Goal: Information Seeking & Learning: Find specific fact

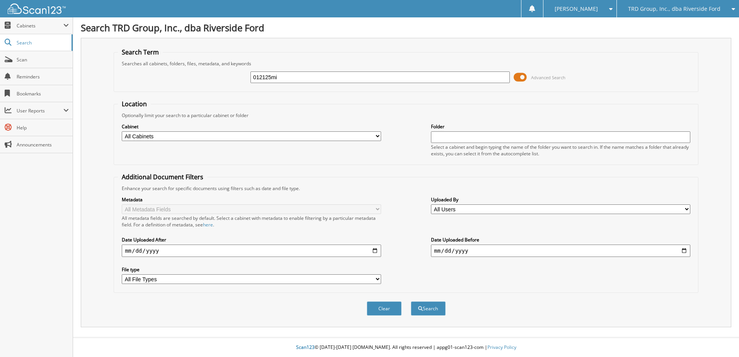
type input "012125mi"
click at [411, 301] on button "Search" at bounding box center [428, 308] width 35 height 14
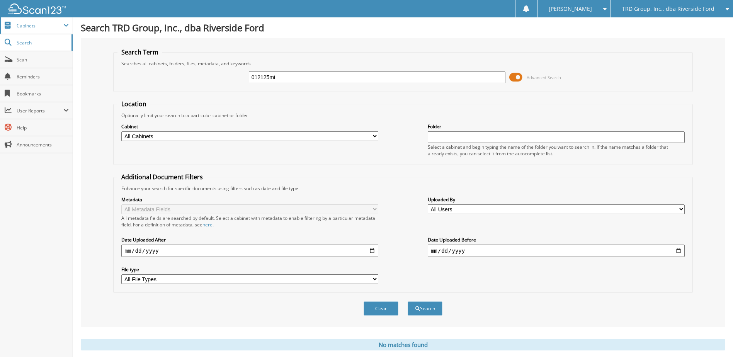
click at [26, 30] on span "Cabinets" at bounding box center [36, 25] width 73 height 17
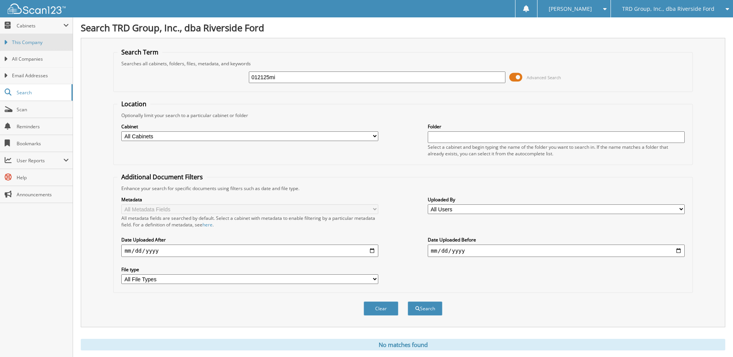
click at [32, 50] on link "This Company" at bounding box center [36, 42] width 73 height 17
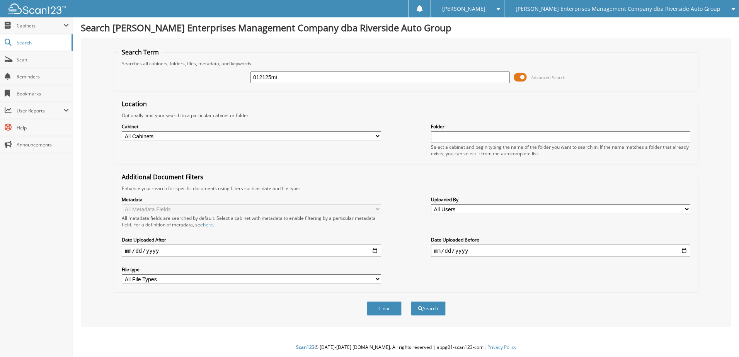
type input "012125mi"
click at [411, 301] on button "Search" at bounding box center [428, 308] width 35 height 14
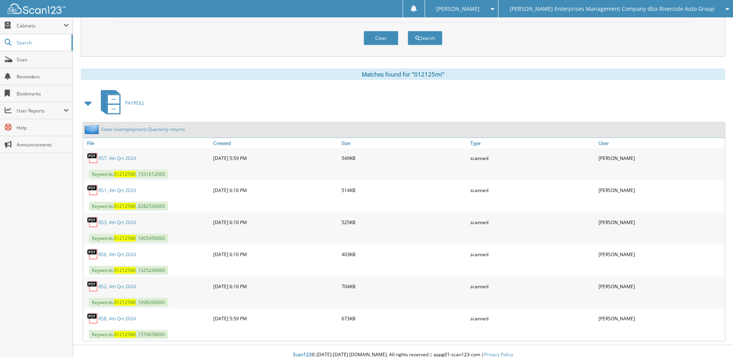
scroll to position [278, 0]
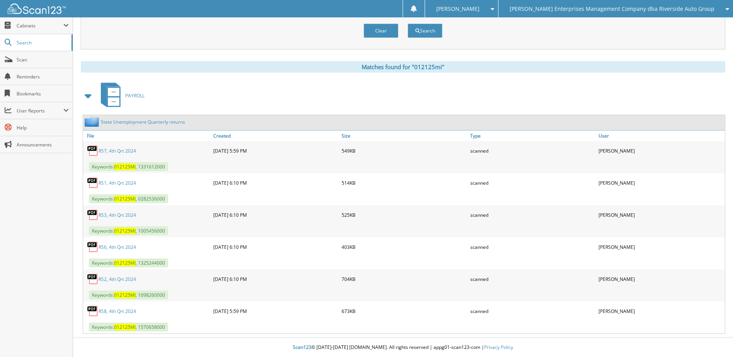
click at [668, 7] on span "[PERSON_NAME] Enterprises Management Company dba Riverside Auto Group" at bounding box center [612, 9] width 205 height 5
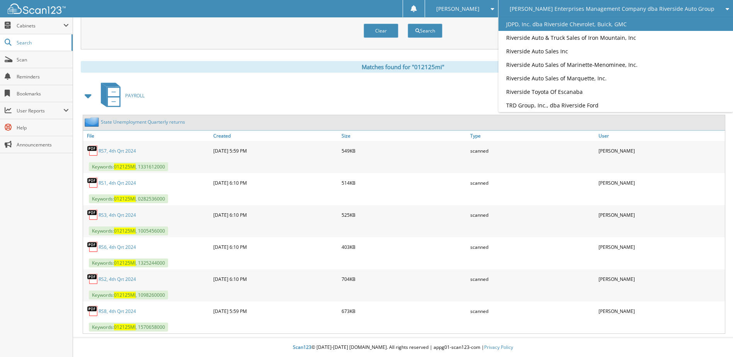
click at [668, 27] on link "JDPD, Inc. dba Riverside Chevrolet, Buick, GMC" at bounding box center [615, 24] width 234 height 14
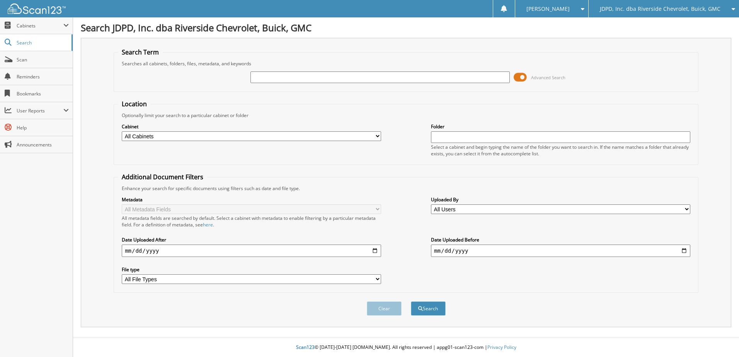
click at [351, 78] on input "text" at bounding box center [379, 77] width 259 height 12
type input "933790"
click at [411, 301] on button "Search" at bounding box center [428, 308] width 35 height 14
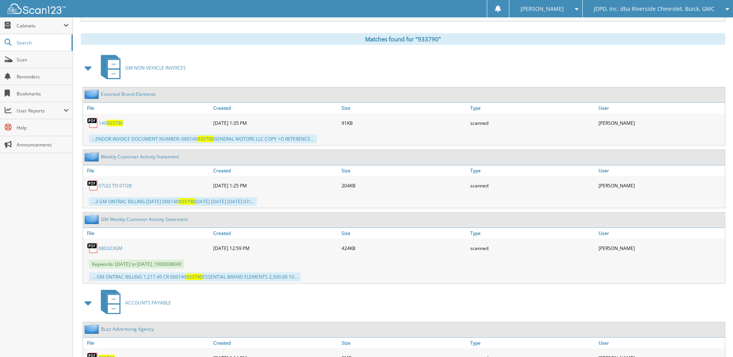
scroll to position [348, 0]
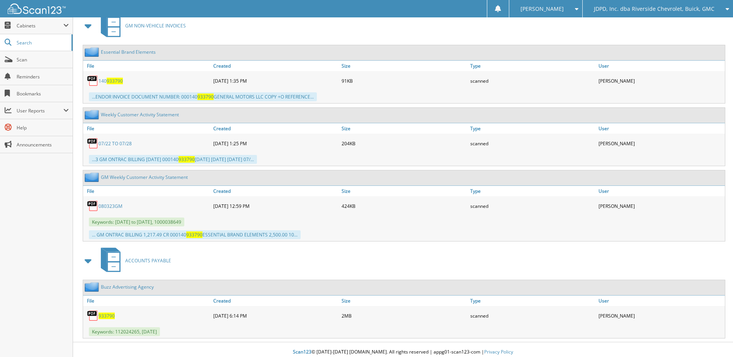
click at [109, 318] on span "933790" at bounding box center [107, 316] width 16 height 7
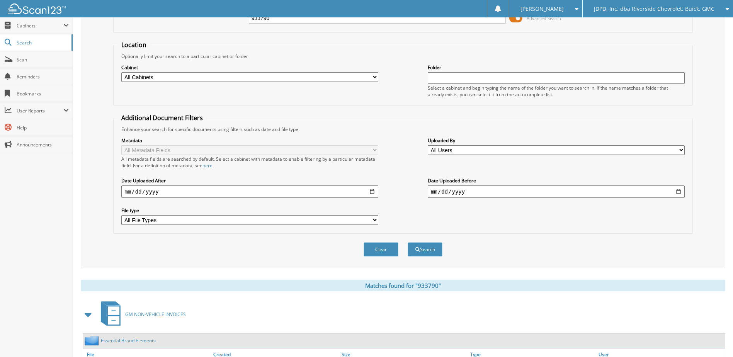
scroll to position [0, 0]
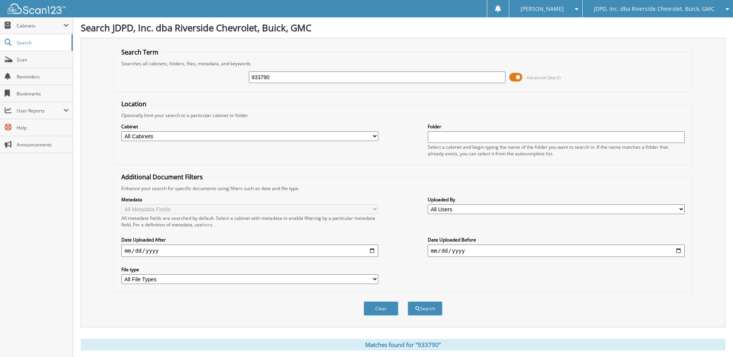
drag, startPoint x: 306, startPoint y: 84, endPoint x: 222, endPoint y: 78, distance: 84.4
click at [219, 78] on div "933790 Advanced Search" at bounding box center [402, 77] width 571 height 21
click at [296, 71] on div "933790" at bounding box center [377, 77] width 257 height 13
click at [296, 75] on input "933790" at bounding box center [377, 77] width 257 height 12
drag, startPoint x: 295, startPoint y: 76, endPoint x: 236, endPoint y: 76, distance: 58.7
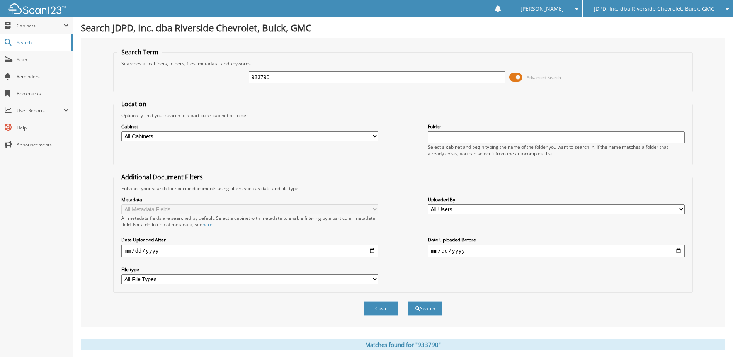
click at [236, 76] on div "933790 Advanced Search" at bounding box center [402, 77] width 571 height 21
type input "933893"
click at [408, 301] on button "Search" at bounding box center [425, 308] width 35 height 14
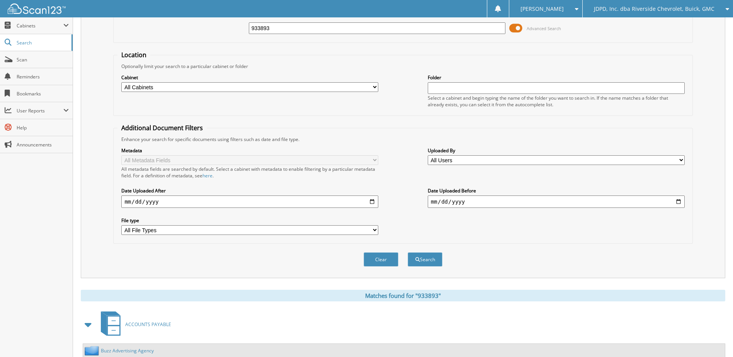
scroll to position [118, 0]
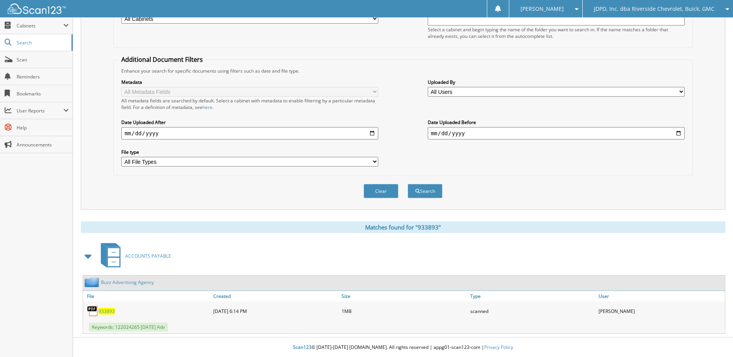
click at [111, 310] on span "933893" at bounding box center [107, 311] width 16 height 7
click at [648, 7] on span "JDPD, Inc. dba Riverside Chevrolet, Buick, GMC" at bounding box center [654, 9] width 121 height 5
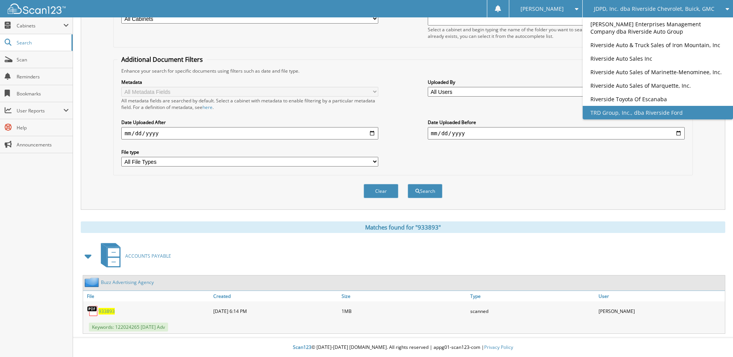
click at [667, 111] on link "TRD Group, Inc., dba Riverside Ford" at bounding box center [658, 113] width 150 height 14
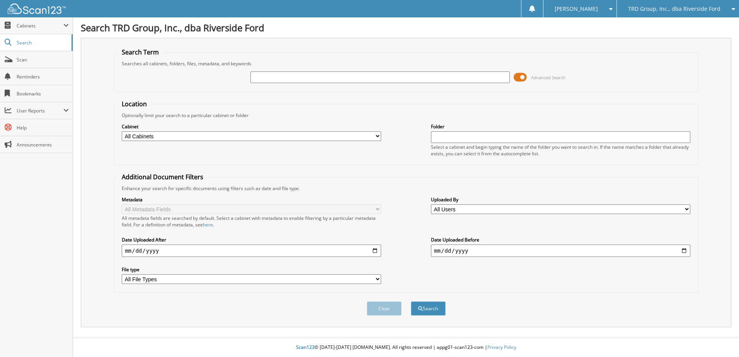
click at [292, 79] on input "text" at bounding box center [379, 77] width 259 height 12
type input "827586"
click at [411, 301] on button "Search" at bounding box center [428, 308] width 35 height 14
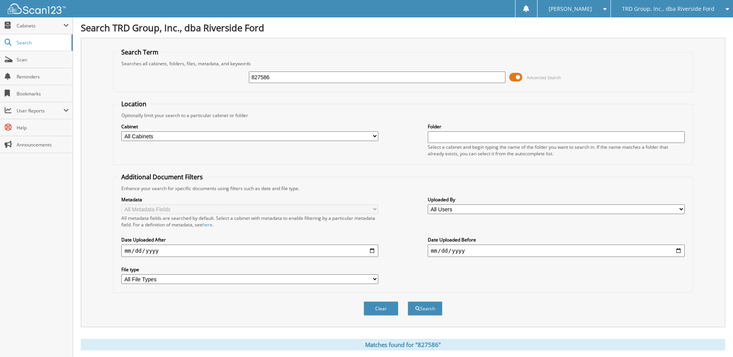
click at [681, 12] on div "TRD Group, Inc., dba Riverside Ford" at bounding box center [672, 8] width 114 height 17
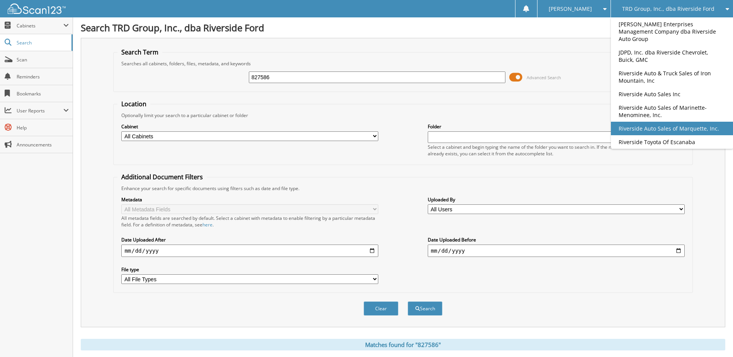
click at [706, 123] on link "Riverside Auto Sales of Marquette, Inc." at bounding box center [672, 129] width 122 height 14
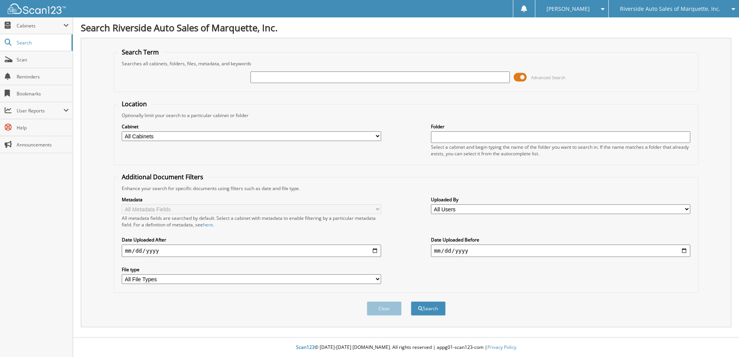
click at [322, 78] on input "text" at bounding box center [379, 77] width 259 height 12
type input "684720"
click at [411, 301] on button "Search" at bounding box center [428, 308] width 35 height 14
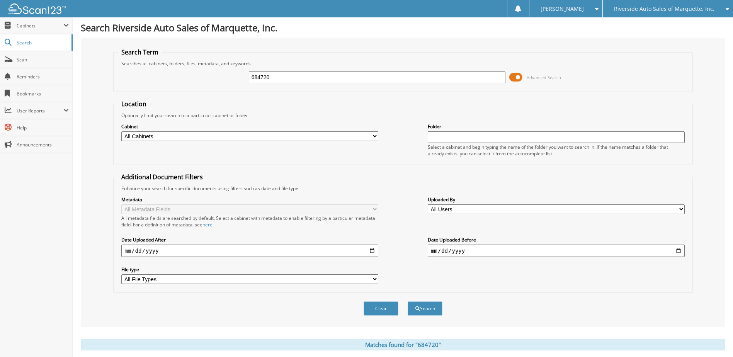
scroll to position [118, 0]
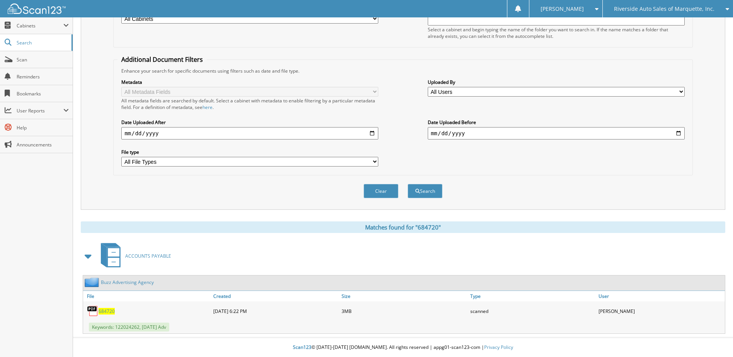
click at [100, 309] on span "684720" at bounding box center [107, 311] width 16 height 7
click at [641, 9] on span "Riverside Auto Sales of Marquette, Inc." at bounding box center [664, 9] width 100 height 5
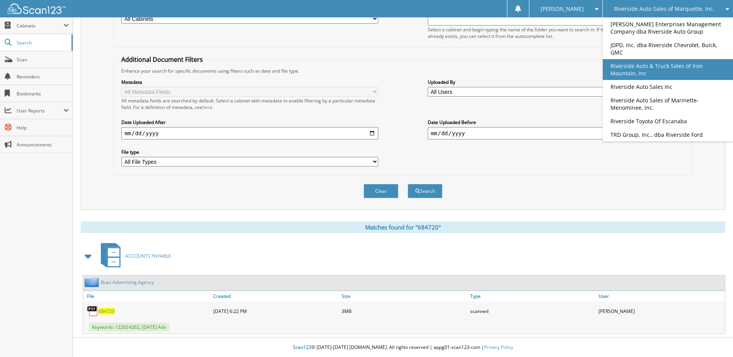
click at [673, 70] on link "Riverside Auto & Truck Sales of Iron Mountain, Inc" at bounding box center [668, 69] width 130 height 21
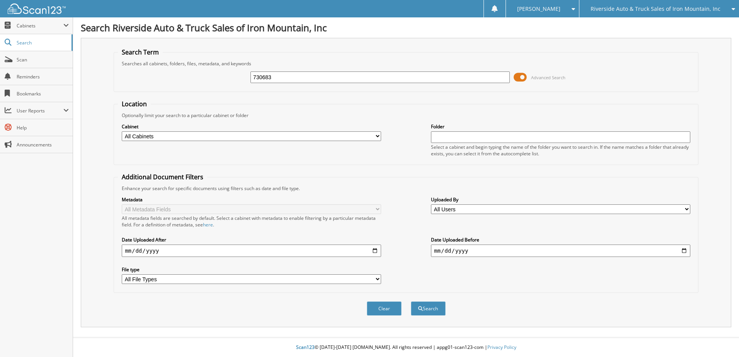
type input "730683"
click at [411, 301] on button "Search" at bounding box center [428, 308] width 35 height 14
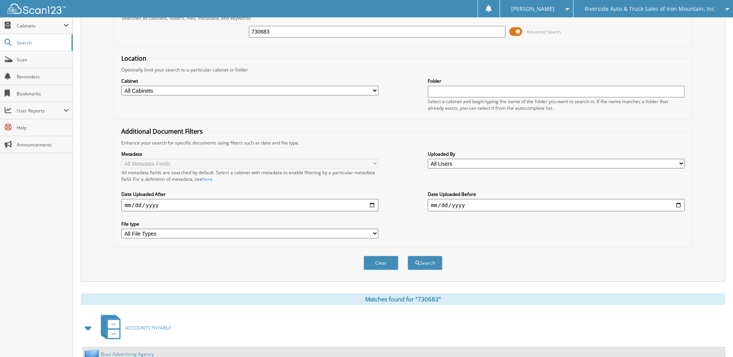
scroll to position [118, 0]
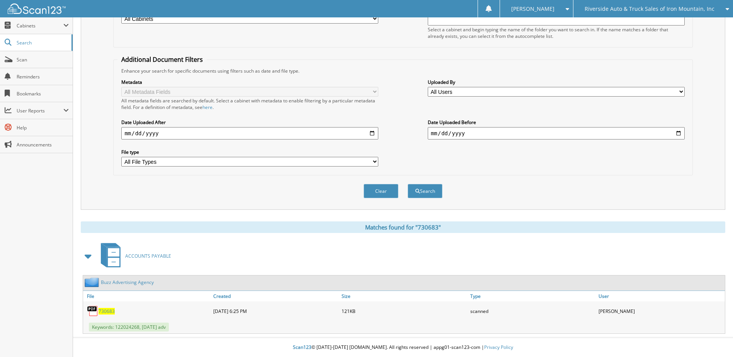
click at [109, 310] on span "730683" at bounding box center [107, 311] width 16 height 7
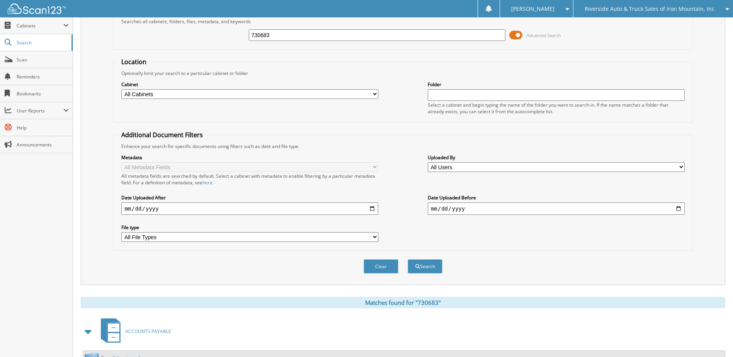
scroll to position [0, 0]
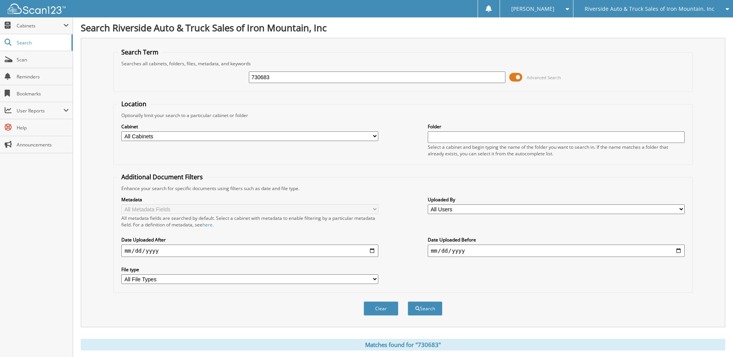
drag, startPoint x: 286, startPoint y: 78, endPoint x: 187, endPoint y: 71, distance: 99.2
click at [187, 71] on div "730683 Advanced Search" at bounding box center [402, 77] width 571 height 21
type input "730590"
click at [408, 301] on button "Search" at bounding box center [425, 308] width 35 height 14
click at [641, 9] on span "Riverside Auto & Truck Sales of Iron Mountain, Inc" at bounding box center [649, 9] width 130 height 5
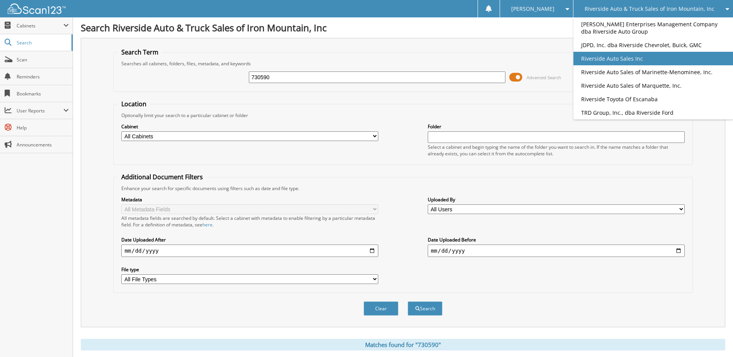
click at [656, 61] on link "Riverside Auto Sales Inc" at bounding box center [653, 59] width 160 height 14
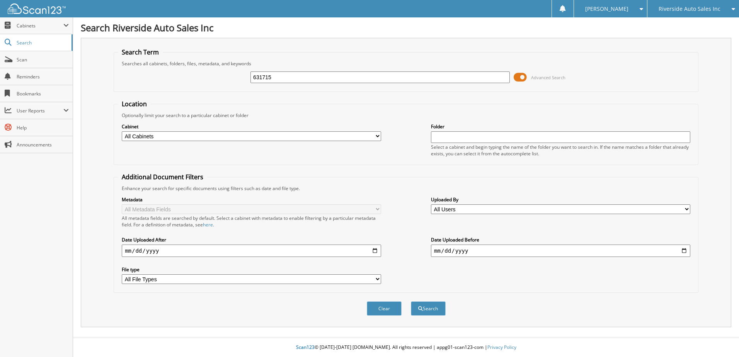
type input "631715"
click at [411, 301] on button "Search" at bounding box center [428, 308] width 35 height 14
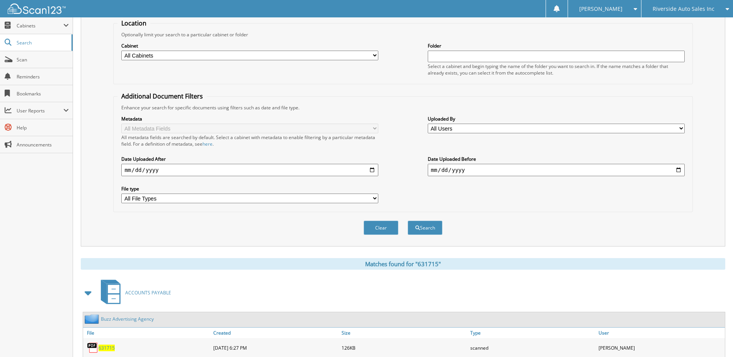
scroll to position [118, 0]
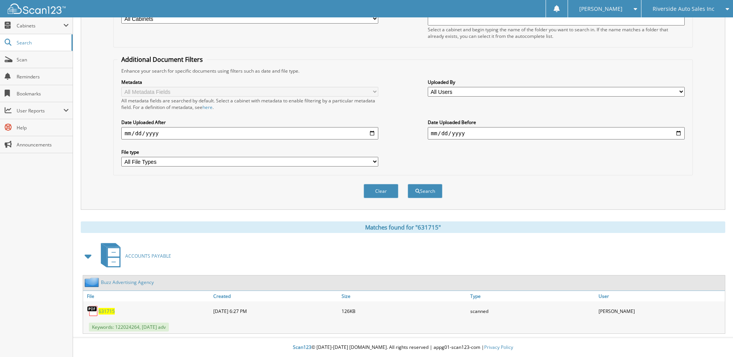
click at [104, 310] on span "631715" at bounding box center [107, 311] width 16 height 7
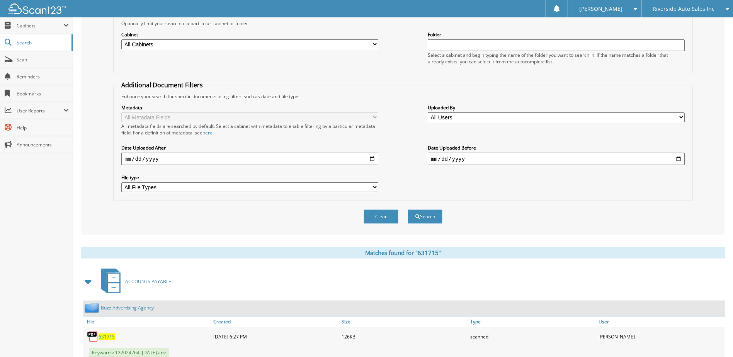
scroll to position [0, 0]
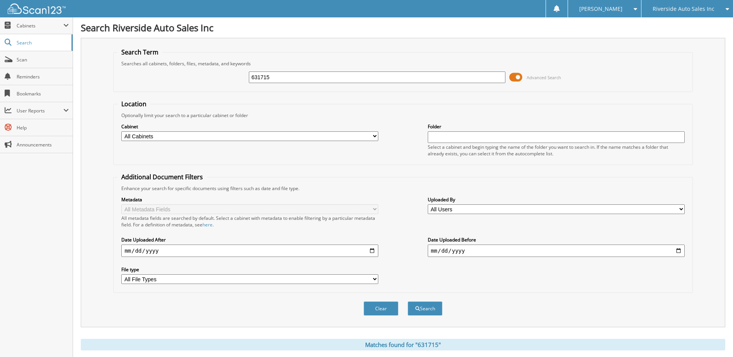
drag, startPoint x: 284, startPoint y: 77, endPoint x: 186, endPoint y: 77, distance: 97.3
click at [186, 77] on div "631715 Advanced Search" at bounding box center [402, 77] width 571 height 21
type input "631582"
click at [408, 301] on button "Search" at bounding box center [425, 308] width 35 height 14
click at [681, 8] on span "Riverside Auto Sales Inc" at bounding box center [683, 9] width 62 height 5
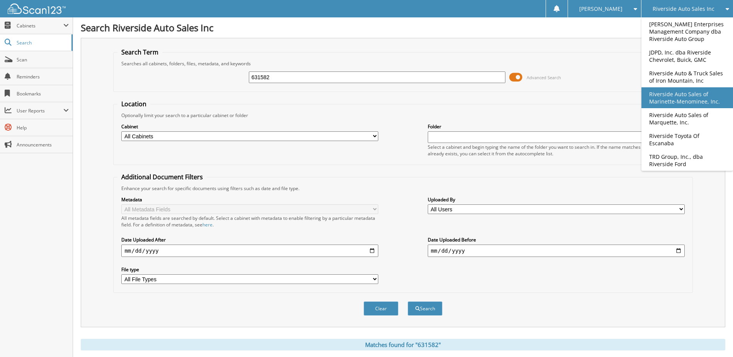
click at [690, 102] on link "Riverside Auto Sales of Marinette-Menominee, Inc." at bounding box center [687, 97] width 92 height 21
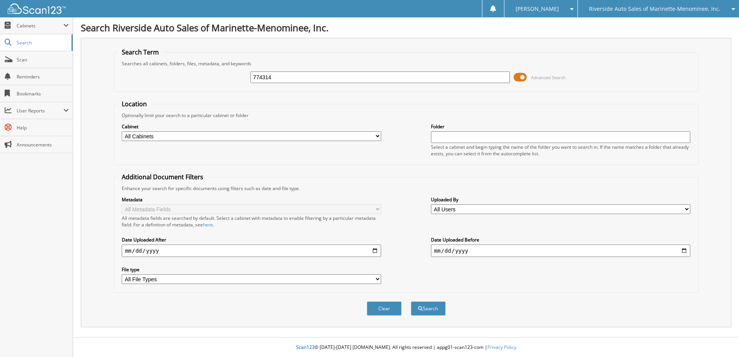
type input "774314"
click at [411, 301] on button "Search" at bounding box center [428, 308] width 35 height 14
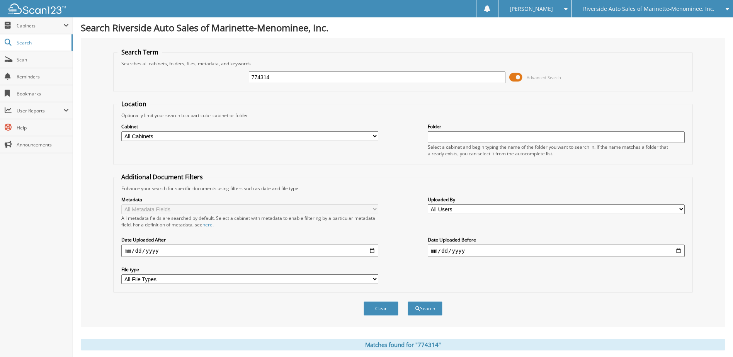
drag, startPoint x: 277, startPoint y: 77, endPoint x: 176, endPoint y: 74, distance: 101.2
click at [176, 74] on div "774314 Advanced Search" at bounding box center [402, 77] width 571 height 21
type input "774428"
click at [408, 301] on button "Search" at bounding box center [425, 308] width 35 height 14
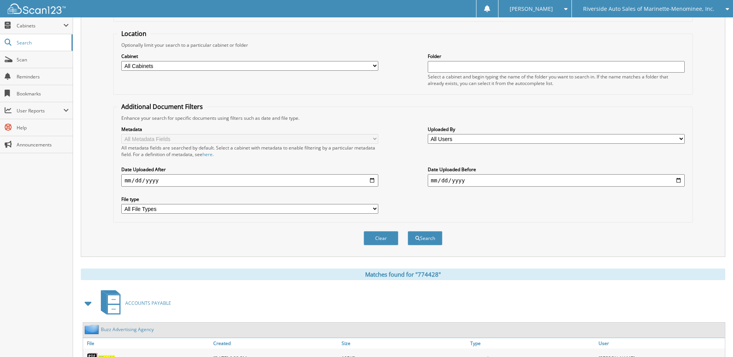
scroll to position [118, 0]
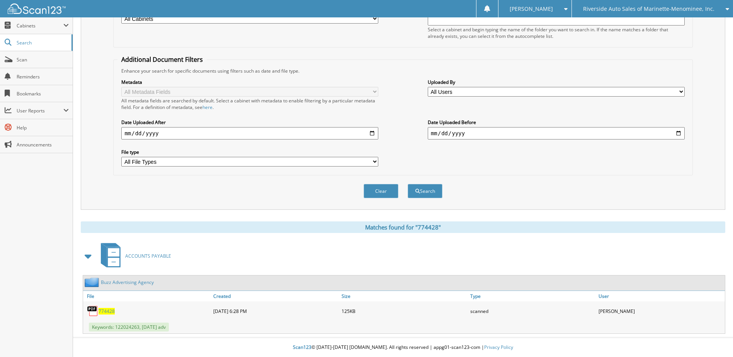
click at [632, 15] on div "Riverside Auto Sales of Marinette-Menominee, Inc." at bounding box center [652, 8] width 153 height 17
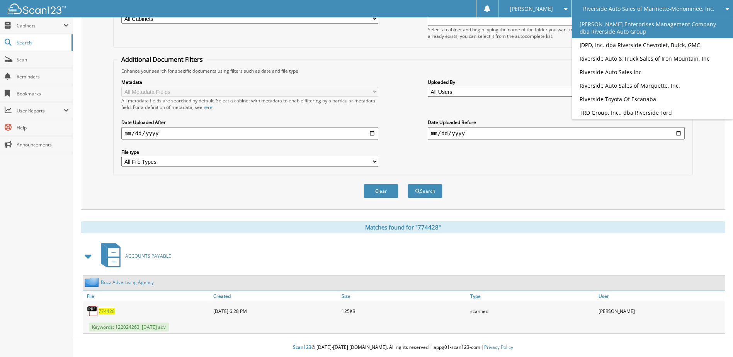
click at [668, 31] on link "[PERSON_NAME] Enterprises Management Company dba Riverside Auto Group" at bounding box center [652, 27] width 161 height 21
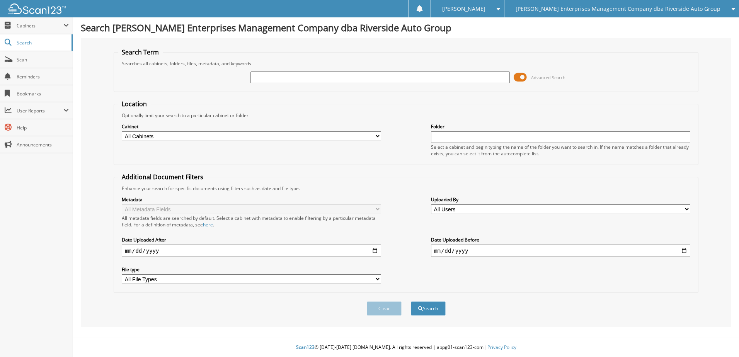
click at [318, 76] on input "text" at bounding box center [379, 77] width 259 height 12
type input "575018"
click at [411, 301] on button "Search" at bounding box center [428, 308] width 35 height 14
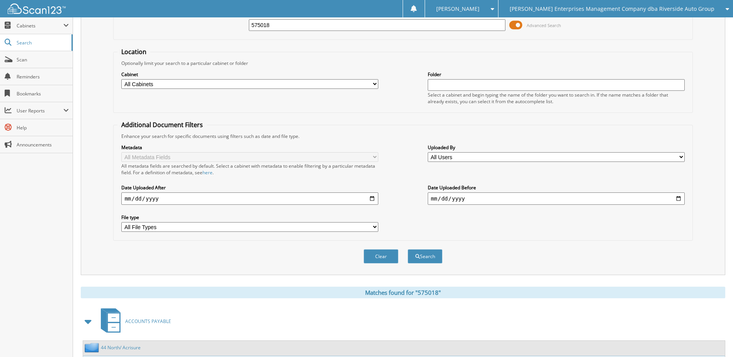
scroll to position [118, 0]
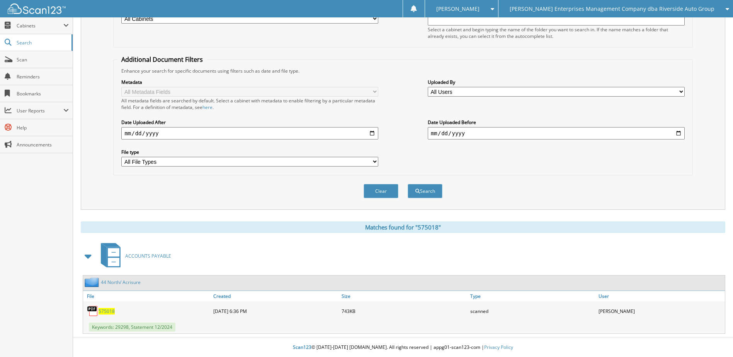
click at [605, 7] on span "[PERSON_NAME] Enterprises Management Company dba Riverside Auto Group" at bounding box center [612, 9] width 205 height 5
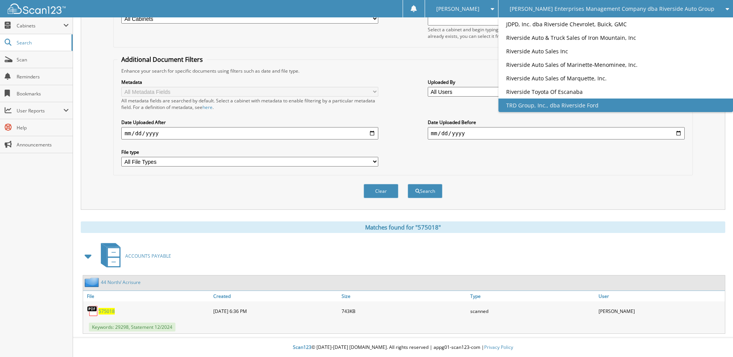
click at [596, 103] on link "TRD Group, Inc., dba Riverside Ford" at bounding box center [615, 106] width 234 height 14
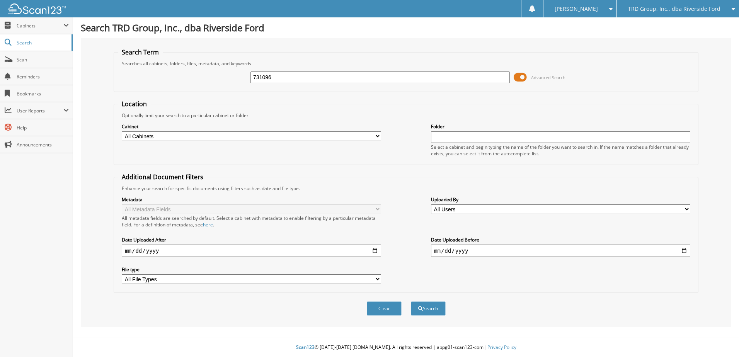
type input "731096"
click at [411, 301] on button "Search" at bounding box center [428, 308] width 35 height 14
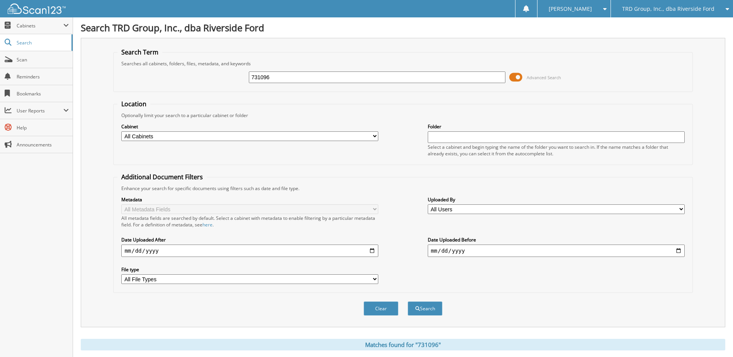
drag, startPoint x: 283, startPoint y: 79, endPoint x: 194, endPoint y: 72, distance: 88.7
click at [194, 72] on div "731096 Advanced Search" at bounding box center [402, 77] width 571 height 21
type input "693105"
click at [408, 301] on button "Search" at bounding box center [425, 308] width 35 height 14
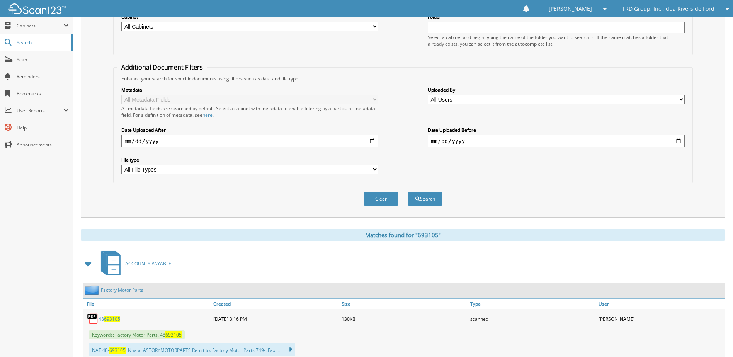
scroll to position [32, 0]
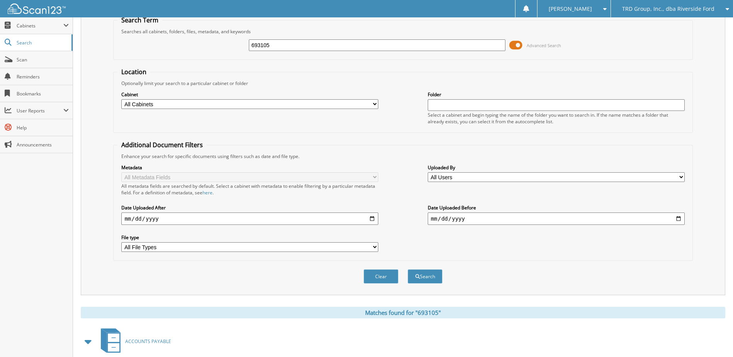
drag, startPoint x: 252, startPoint y: 48, endPoint x: 172, endPoint y: 45, distance: 80.4
click at [172, 45] on div "693105 Advanced Search" at bounding box center [402, 45] width 571 height 21
type input "693102"
click at [408, 269] on button "Search" at bounding box center [425, 276] width 35 height 14
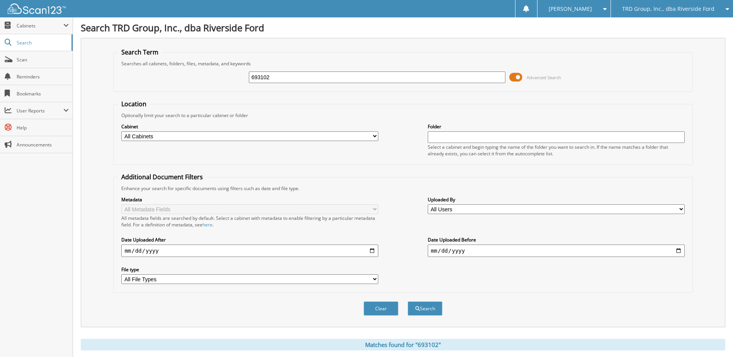
drag, startPoint x: 275, startPoint y: 75, endPoint x: 211, endPoint y: 76, distance: 64.5
click at [211, 76] on div "693102 Advanced Search" at bounding box center [402, 77] width 571 height 21
type input "731099"
click at [408, 301] on button "Search" at bounding box center [425, 308] width 35 height 14
drag, startPoint x: 272, startPoint y: 77, endPoint x: 219, endPoint y: 73, distance: 53.5
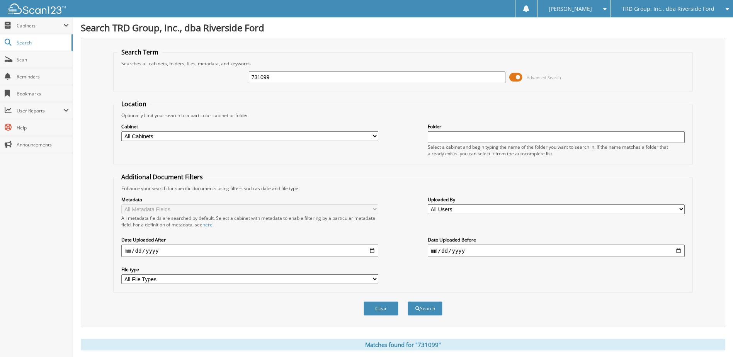
click at [219, 73] on div "731099 Advanced Search" at bounding box center [402, 77] width 571 height 21
type input "731098"
click at [408, 301] on button "Search" at bounding box center [425, 308] width 35 height 14
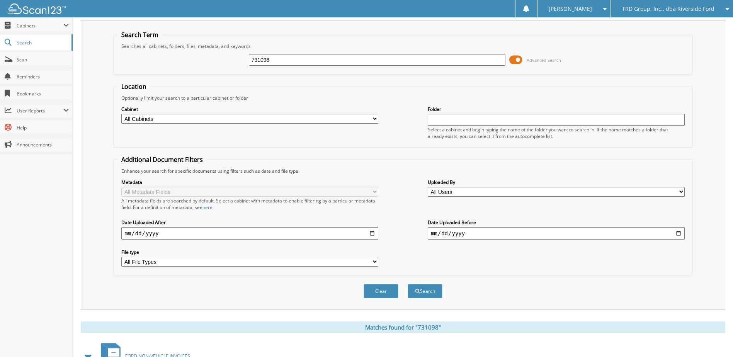
scroll to position [202, 0]
